Goal: Task Accomplishment & Management: Manage account settings

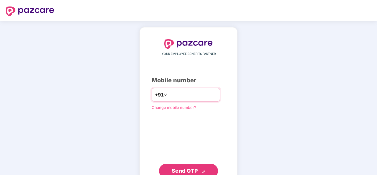
click at [183, 91] on input "number" at bounding box center [193, 94] width 48 height 9
type input "**********"
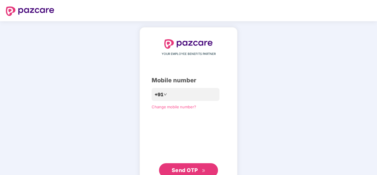
click at [191, 169] on span "Send OTP" at bounding box center [185, 170] width 26 height 6
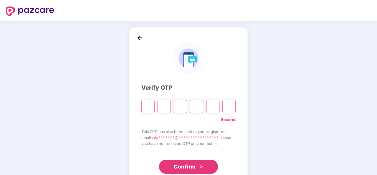
type input "*"
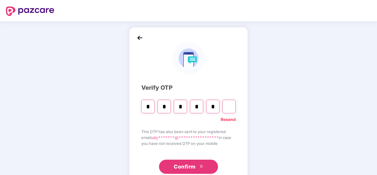
type input "*"
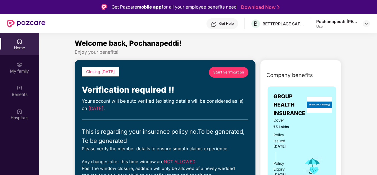
click at [226, 73] on span "Start verification" at bounding box center [228, 72] width 31 height 6
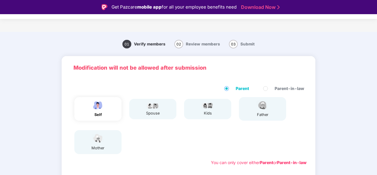
click at [146, 140] on div "self spouse kids father mother" at bounding box center [188, 126] width 241 height 62
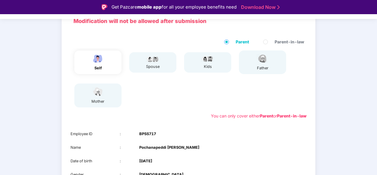
scroll to position [47, 0]
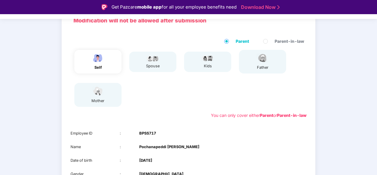
click at [161, 68] on div "spouse" at bounding box center [152, 62] width 47 height 20
click at [174, 104] on div "self spouse kids father mother" at bounding box center [188, 79] width 241 height 62
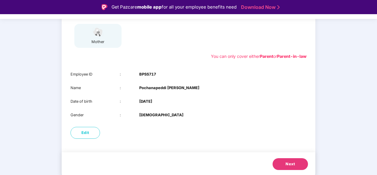
scroll to position [107, 0]
click at [291, 169] on button "Next" at bounding box center [290, 164] width 35 height 12
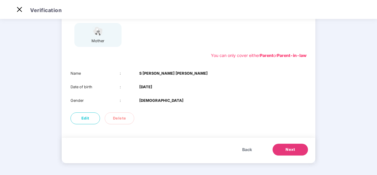
click at [318, 94] on div "01 Verify members 02 Review members 03 Submit Modification will not be allowed …" at bounding box center [188, 51] width 377 height 247
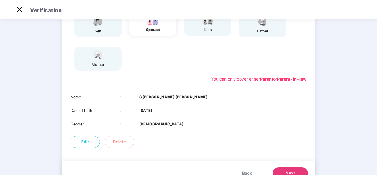
scroll to position [81, 0]
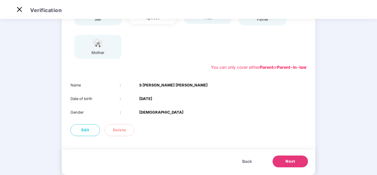
click at [289, 159] on span "Next" at bounding box center [290, 162] width 9 height 6
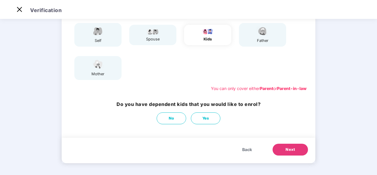
scroll to position [60, 0]
click at [172, 124] on button "No" at bounding box center [172, 118] width 30 height 12
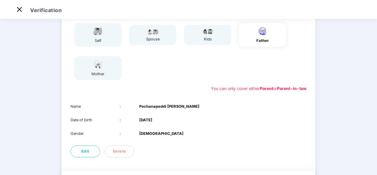
scroll to position [0, 0]
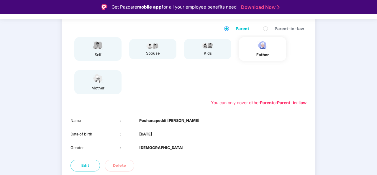
click at [223, 131] on div "Name : Pochanapeddi Ramam Date of birth : 08 Oct 1950 Gender : MALE" at bounding box center [189, 134] width 254 height 45
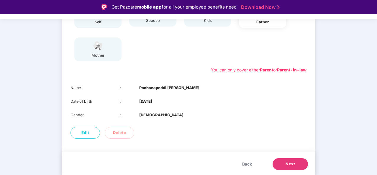
scroll to position [93, 0]
click at [288, 165] on span "Next" at bounding box center [290, 164] width 9 height 6
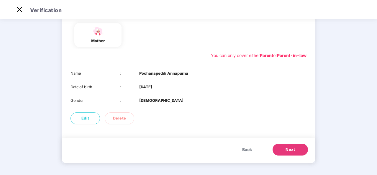
click at [225, 119] on div "Edit Delete" at bounding box center [189, 119] width 254 height 18
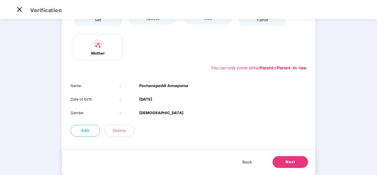
scroll to position [81, 0]
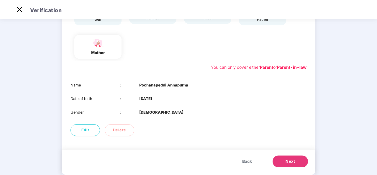
click at [290, 157] on button "Next" at bounding box center [290, 162] width 35 height 12
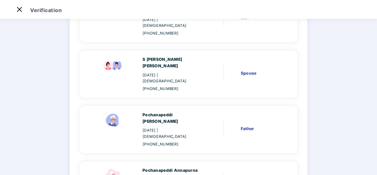
click at [323, 117] on main "Verify members 02 Review members 03 Submit Review members Details once submitte…" at bounding box center [188, 93] width 377 height 317
click at [295, 108] on div "Pochanapeddi Sri Satya Shyam 01 Apr 1992 | Male +918886387765 Self S Surya Prav…" at bounding box center [189, 98] width 238 height 222
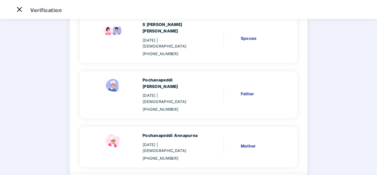
scroll to position [118, 0]
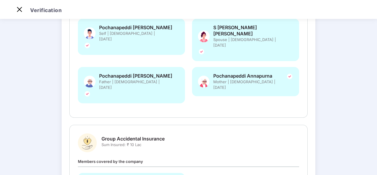
scroll to position [0, 0]
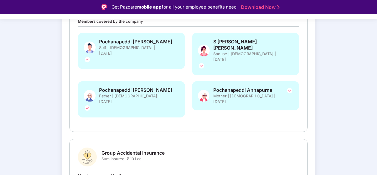
click at [310, 100] on div "Review and Submit Details once submitted, cannot be changed Group Health Insura…" at bounding box center [189, 93] width 254 height 307
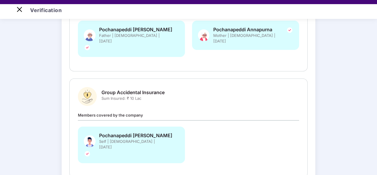
scroll to position [14, 0]
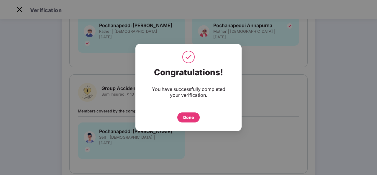
click at [187, 117] on div "Done" at bounding box center [188, 117] width 11 height 6
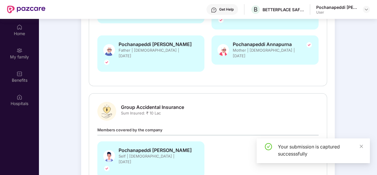
scroll to position [33, 0]
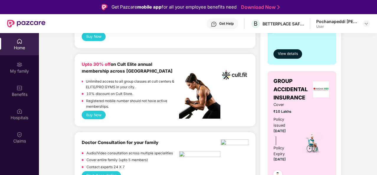
scroll to position [213, 0]
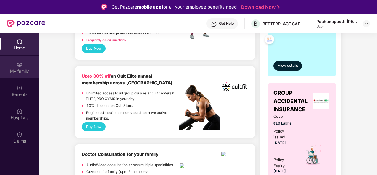
click at [18, 67] on img at bounding box center [20, 65] width 6 height 6
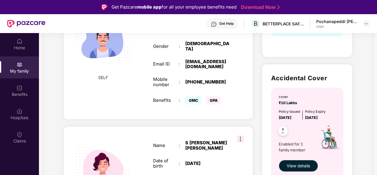
scroll to position [154, 0]
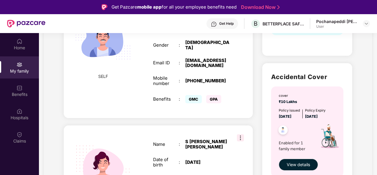
click at [191, 95] on span "GMC" at bounding box center [193, 99] width 17 height 8
click at [215, 97] on span "GPA" at bounding box center [213, 99] width 15 height 8
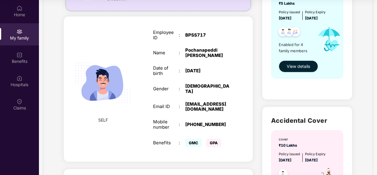
scroll to position [86, 0]
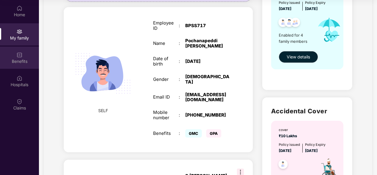
click at [27, 58] on div "Benefits" at bounding box center [19, 61] width 39 height 6
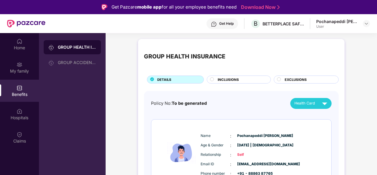
click at [239, 80] on div "INCLUSIONS" at bounding box center [241, 80] width 53 height 6
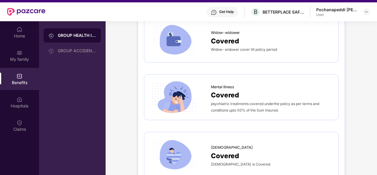
scroll to position [33, 0]
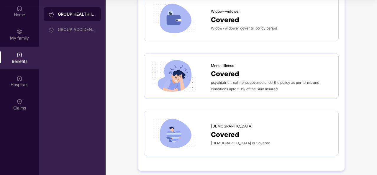
click at [104, 97] on div "GROUP HEALTH INSURANCE GROUP ACCIDENTAL INSURANCE" at bounding box center [72, 87] width 67 height 175
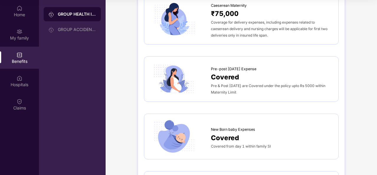
scroll to position [745, 0]
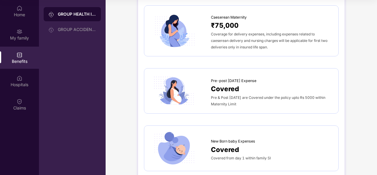
click at [126, 88] on div "GROUP HEALTH INSURANCE DETAILS INCLUSIONS EXCLUSIONS Sum Insured ₹5,00,000 Self…" at bounding box center [242, 14] width 272 height 1512
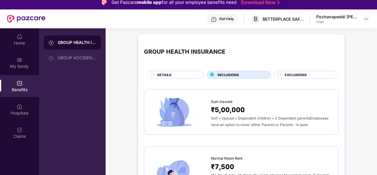
scroll to position [0, 0]
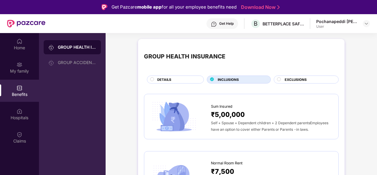
click at [79, 51] on div "GROUP HEALTH INSURANCE" at bounding box center [72, 47] width 57 height 14
click at [14, 46] on div "Home" at bounding box center [19, 48] width 39 height 6
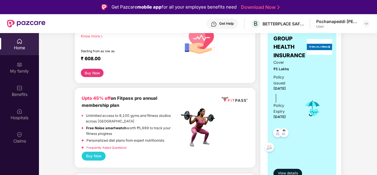
scroll to position [106, 0]
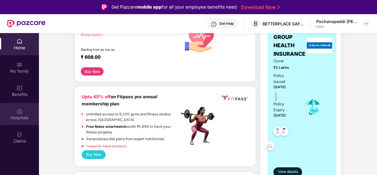
click at [25, 111] on div "Hospitals" at bounding box center [19, 114] width 39 height 22
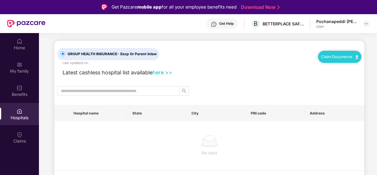
scroll to position [0, 0]
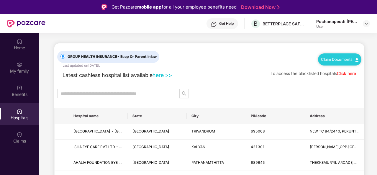
click at [208, 70] on div "Latest cashless hospital list available here >> To access the blacklisted hospi…" at bounding box center [209, 73] width 304 height 11
click at [18, 136] on img at bounding box center [20, 135] width 6 height 6
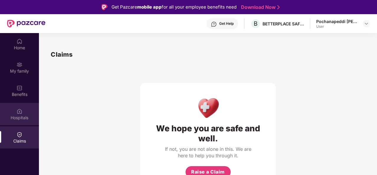
click at [17, 111] on img at bounding box center [20, 111] width 6 height 6
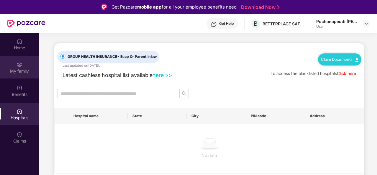
click at [25, 66] on div "My family" at bounding box center [19, 67] width 39 height 22
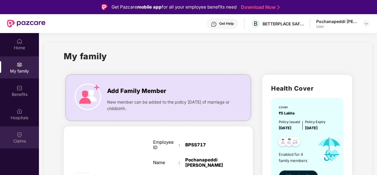
click at [24, 141] on div "Claims" at bounding box center [19, 141] width 39 height 6
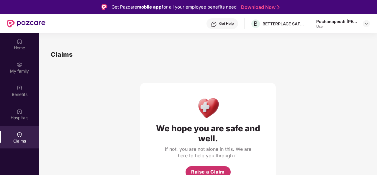
click at [213, 169] on span "Raise a Claim" at bounding box center [208, 171] width 34 height 7
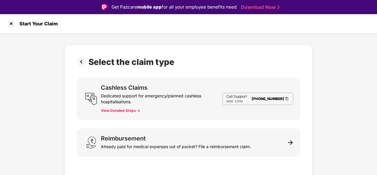
click at [127, 110] on button "View Detailed Steps ->" at bounding box center [120, 110] width 39 height 5
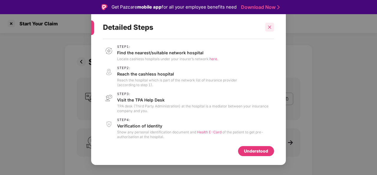
click at [270, 28] on icon "close" at bounding box center [270, 27] width 4 height 4
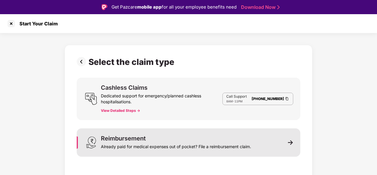
click at [291, 143] on img at bounding box center [290, 142] width 5 height 5
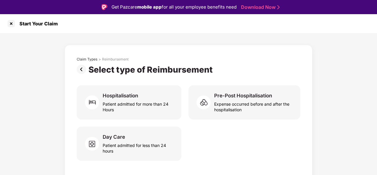
click at [240, 136] on div "Day Care Patient admitted for less than 24 hours" at bounding box center [189, 144] width 224 height 34
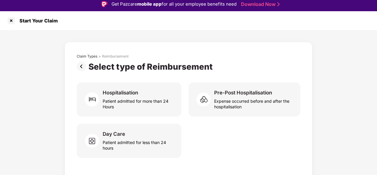
scroll to position [2, 0]
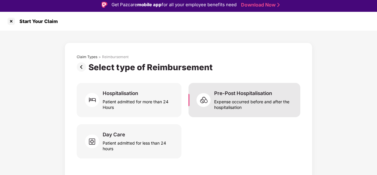
click at [244, 106] on div "Expense occurred before and after the hospitalisation" at bounding box center [253, 104] width 79 height 14
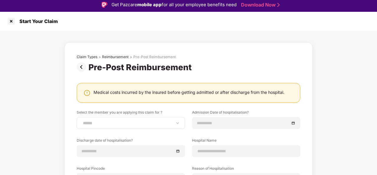
click at [111, 126] on div "**********" at bounding box center [131, 123] width 108 height 12
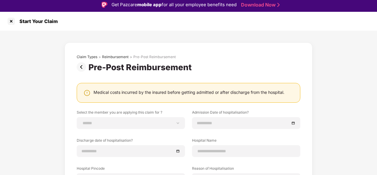
click at [83, 66] on img at bounding box center [83, 66] width 12 height 9
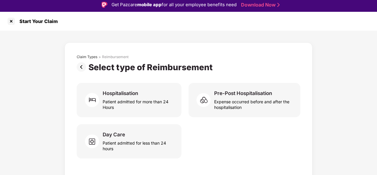
click at [83, 66] on img at bounding box center [83, 66] width 12 height 9
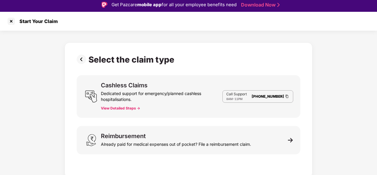
click at [83, 66] on div "Select the claim type Cashless Claims Dedicated support for emergency/planned c…" at bounding box center [189, 109] width 224 height 108
click at [83, 61] on img at bounding box center [83, 59] width 12 height 9
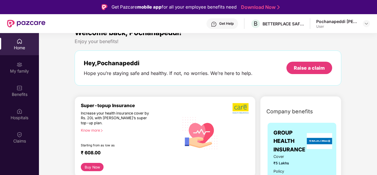
scroll to position [12, 0]
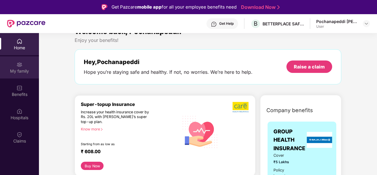
click at [27, 68] on div "My family" at bounding box center [19, 71] width 39 height 6
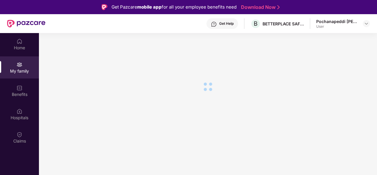
scroll to position [0, 0]
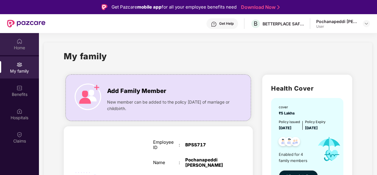
click at [22, 45] on div "Home" at bounding box center [19, 48] width 39 height 6
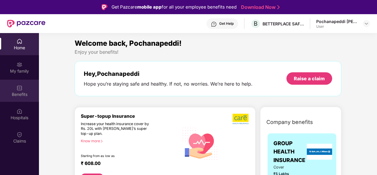
click at [27, 87] on div "Benefits" at bounding box center [19, 91] width 39 height 22
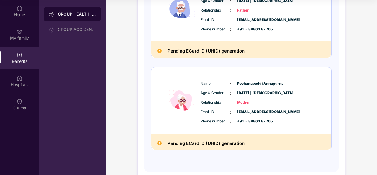
scroll to position [295, 0]
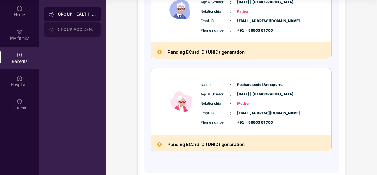
click at [74, 30] on div "GROUP ACCIDENTAL INSURANCE" at bounding box center [77, 29] width 38 height 5
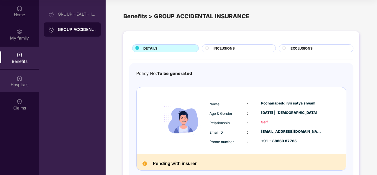
click at [23, 80] on div "Hospitals" at bounding box center [19, 81] width 39 height 22
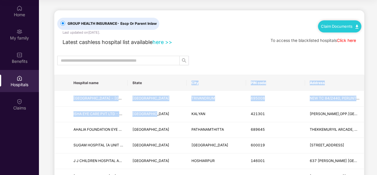
drag, startPoint x: 157, startPoint y: 103, endPoint x: 161, endPoint y: 72, distance: 31.6
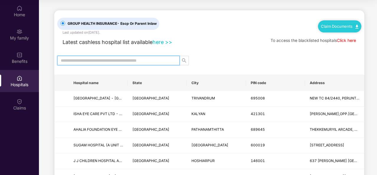
click at [161, 58] on input "text" at bounding box center [116, 60] width 111 height 6
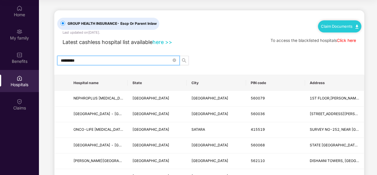
click at [145, 59] on input "*********" at bounding box center [116, 60] width 111 height 6
click at [187, 61] on span "search" at bounding box center [184, 60] width 9 height 5
type input "*********"
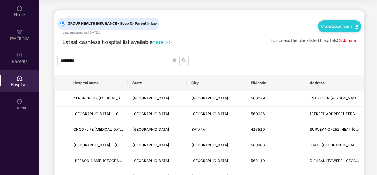
click at [220, 59] on div "*********" at bounding box center [209, 60] width 310 height 9
click at [254, 56] on div "*********" at bounding box center [209, 60] width 310 height 9
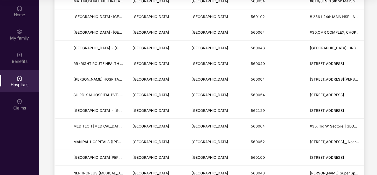
scroll to position [484, 0]
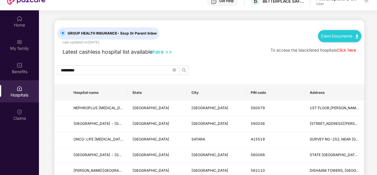
scroll to position [0, 0]
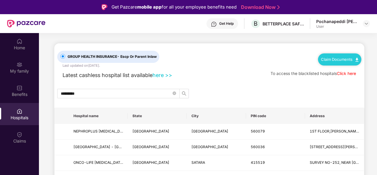
click at [164, 74] on link "here >>" at bounding box center [163, 75] width 20 height 6
click at [219, 76] on div "Latest cashless hospital list available here >> To access the blacklisted hospi…" at bounding box center [209, 73] width 304 height 11
click at [20, 85] on div at bounding box center [20, 87] width 6 height 6
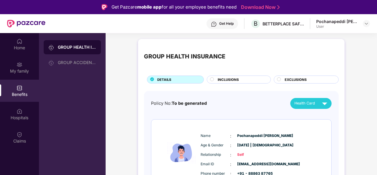
click at [19, 113] on img at bounding box center [20, 111] width 6 height 6
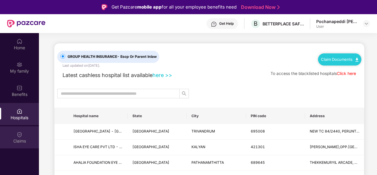
click at [22, 141] on div "Claims" at bounding box center [19, 141] width 39 height 6
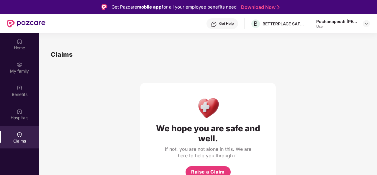
click at [120, 91] on div "We hope you are safe and well. If not, you are not alone in this. We are here t…" at bounding box center [208, 124] width 315 height 130
click at [20, 94] on div "Benefits" at bounding box center [19, 95] width 39 height 6
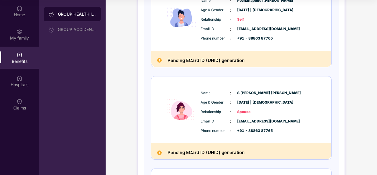
scroll to position [94, 0]
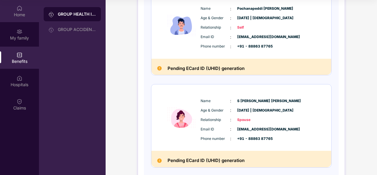
click at [22, 12] on div "Home" at bounding box center [19, 15] width 39 height 6
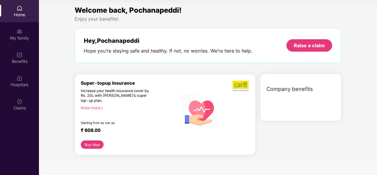
scroll to position [0, 0]
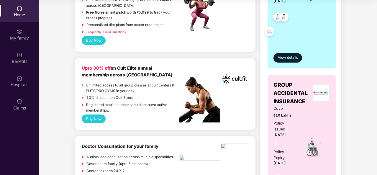
scroll to position [189, 0]
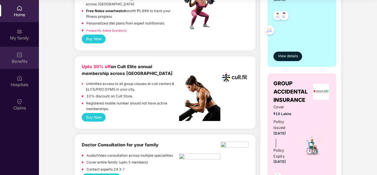
click at [20, 49] on div "Benefits" at bounding box center [19, 58] width 39 height 22
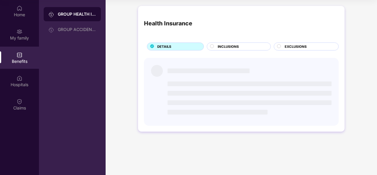
scroll to position [0, 0]
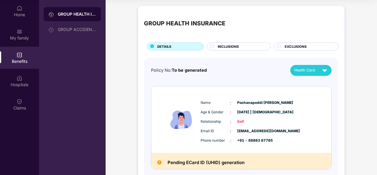
click at [246, 45] on div "INCLUSIONS" at bounding box center [241, 47] width 53 height 6
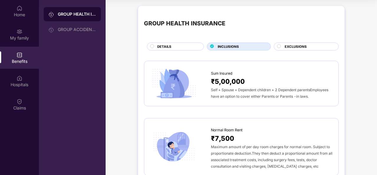
click at [293, 50] on div "EXCLUSIONS" at bounding box center [309, 47] width 54 height 6
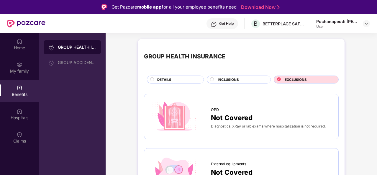
click at [250, 79] on div "INCLUSIONS" at bounding box center [241, 80] width 53 height 6
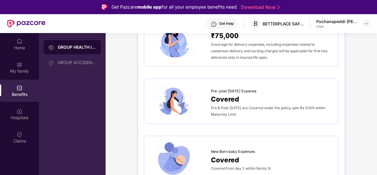
scroll to position [803, 0]
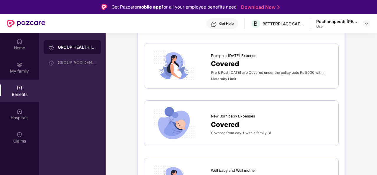
click at [180, 69] on img at bounding box center [174, 65] width 48 height 33
click at [209, 60] on div at bounding box center [180, 65] width 61 height 33
click at [228, 53] on span "Pre-post [DATE] Expense" at bounding box center [233, 56] width 45 height 6
click at [231, 59] on span "Covered" at bounding box center [225, 63] width 28 height 10
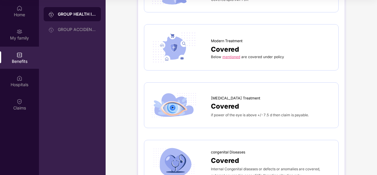
scroll to position [1075, 0]
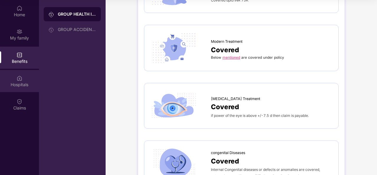
click at [25, 86] on div "Hospitals" at bounding box center [19, 85] width 39 height 6
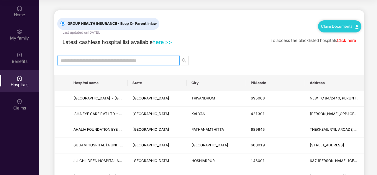
click at [98, 63] on input "text" at bounding box center [116, 60] width 111 height 6
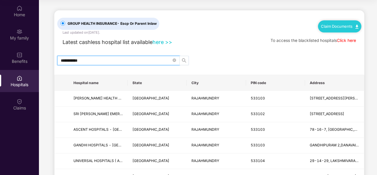
click at [185, 64] on button "button" at bounding box center [183, 60] width 9 height 9
type input "**********"
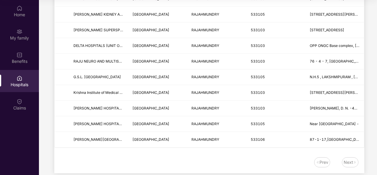
scroll to position [248, 0]
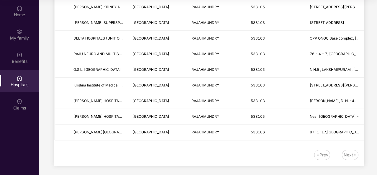
click at [348, 152] on div "Next" at bounding box center [348, 155] width 9 height 6
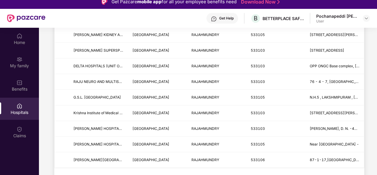
scroll to position [0, 0]
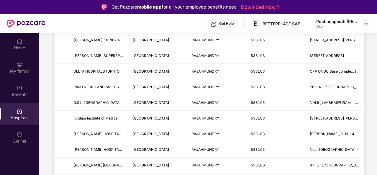
click at [14, 119] on div "Hospitals" at bounding box center [19, 118] width 39 height 6
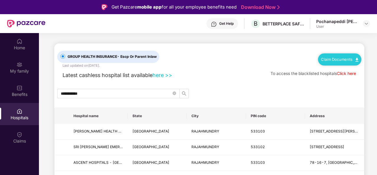
click at [347, 74] on link "Click here" at bounding box center [346, 73] width 19 height 5
click at [207, 89] on div "**********" at bounding box center [209, 93] width 310 height 9
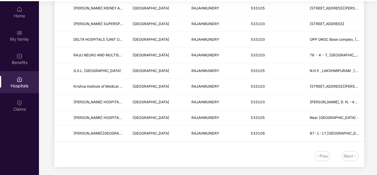
scroll to position [33, 0]
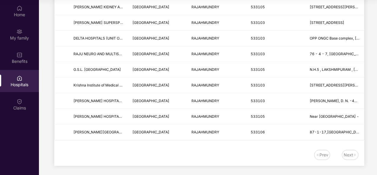
click at [350, 152] on div "Next" at bounding box center [348, 155] width 9 height 6
click at [323, 156] on div "Prev" at bounding box center [322, 155] width 16 height 10
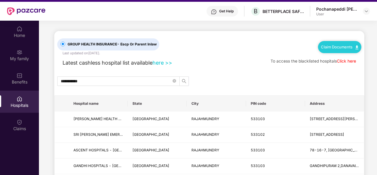
scroll to position [0, 0]
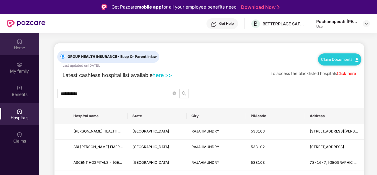
click at [27, 42] on div "Home" at bounding box center [19, 44] width 39 height 22
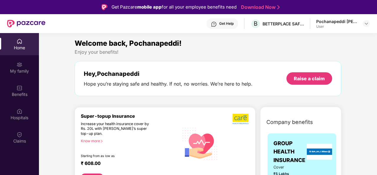
click at [223, 22] on div "Get Help" at bounding box center [226, 23] width 14 height 5
